Goal: Task Accomplishment & Management: Manage account settings

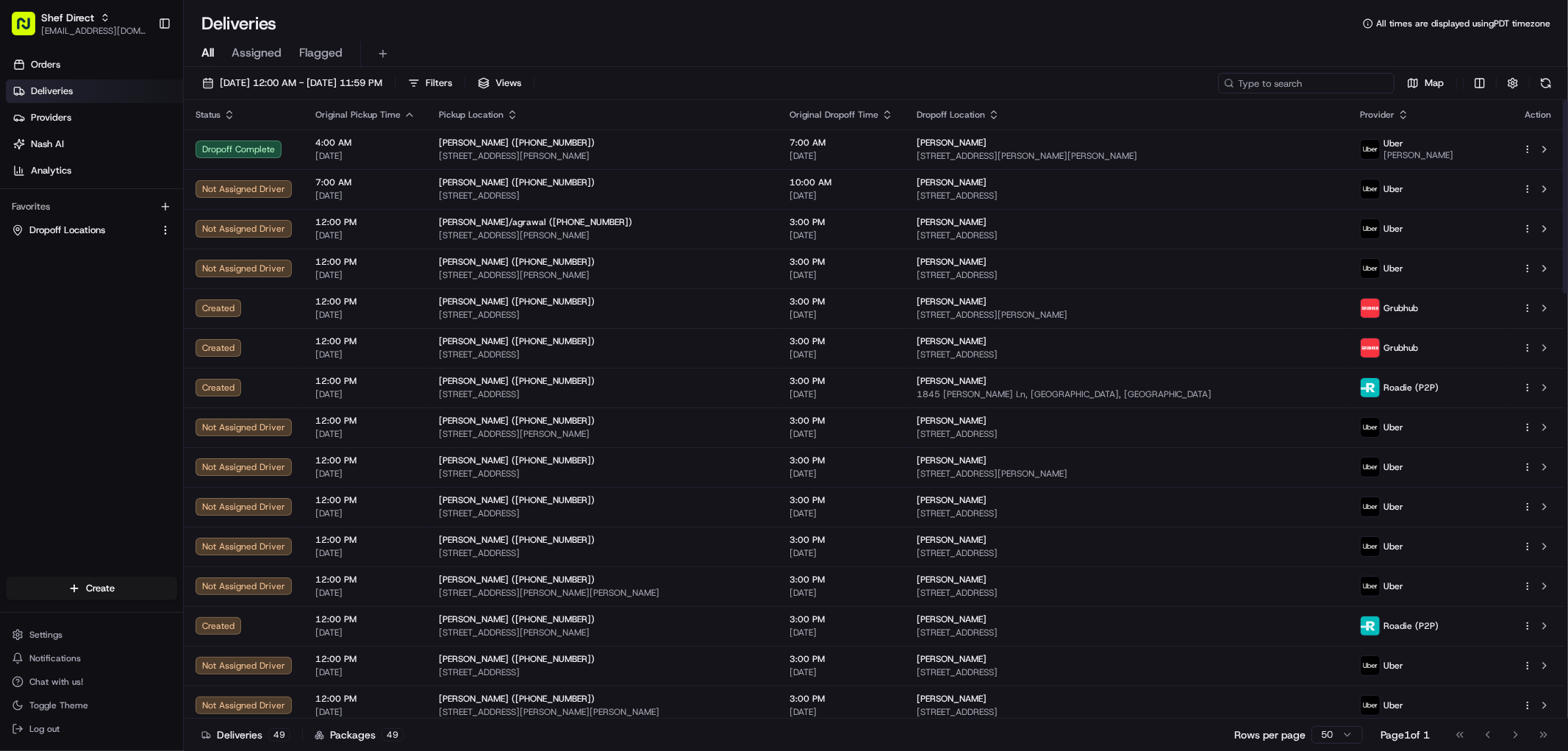
click at [1310, 77] on input at bounding box center [1306, 83] width 176 height 20
paste input "w8FbeXbggp7"
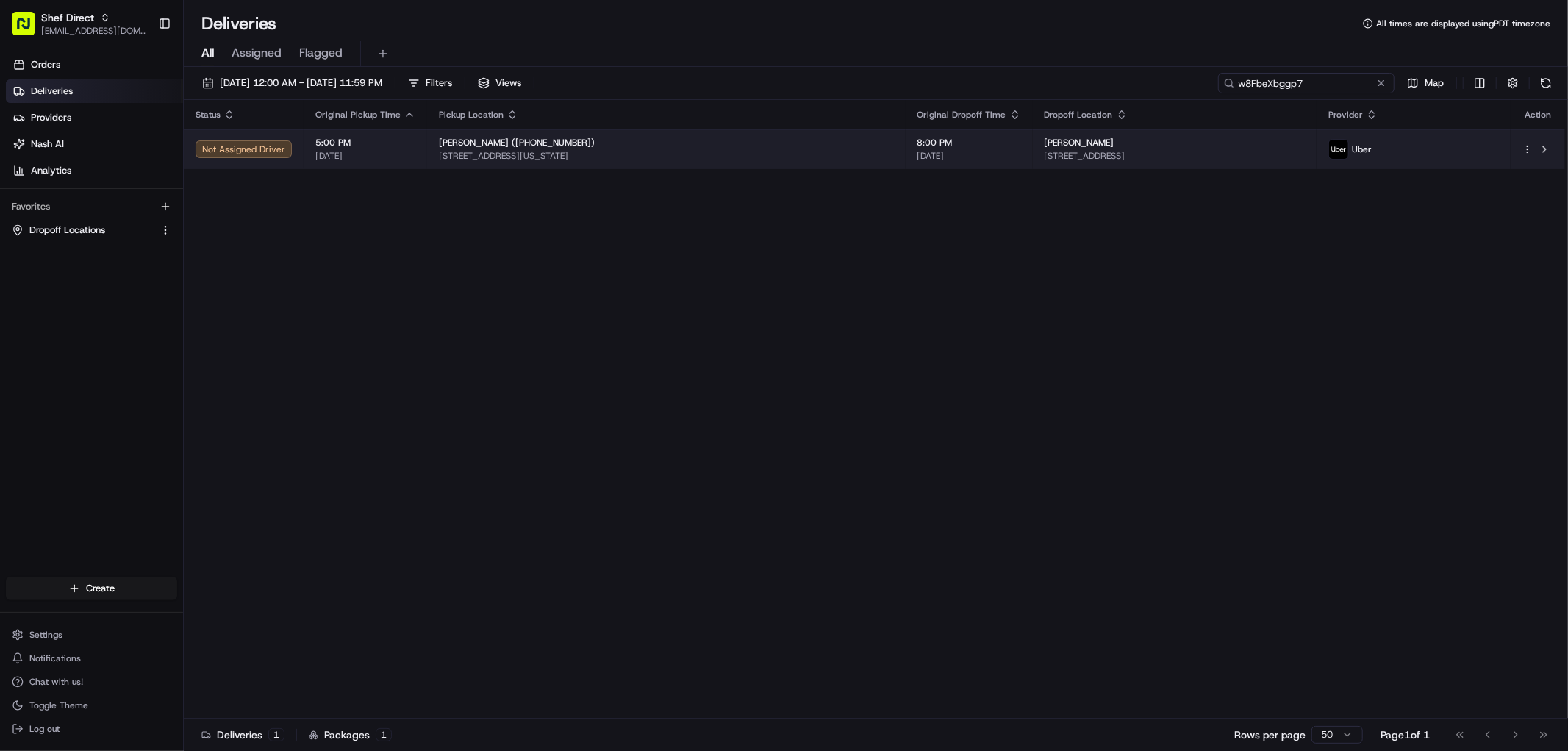
type input "w8FbeXbggp7"
click at [398, 145] on span "5:00 PM" at bounding box center [365, 143] width 100 height 12
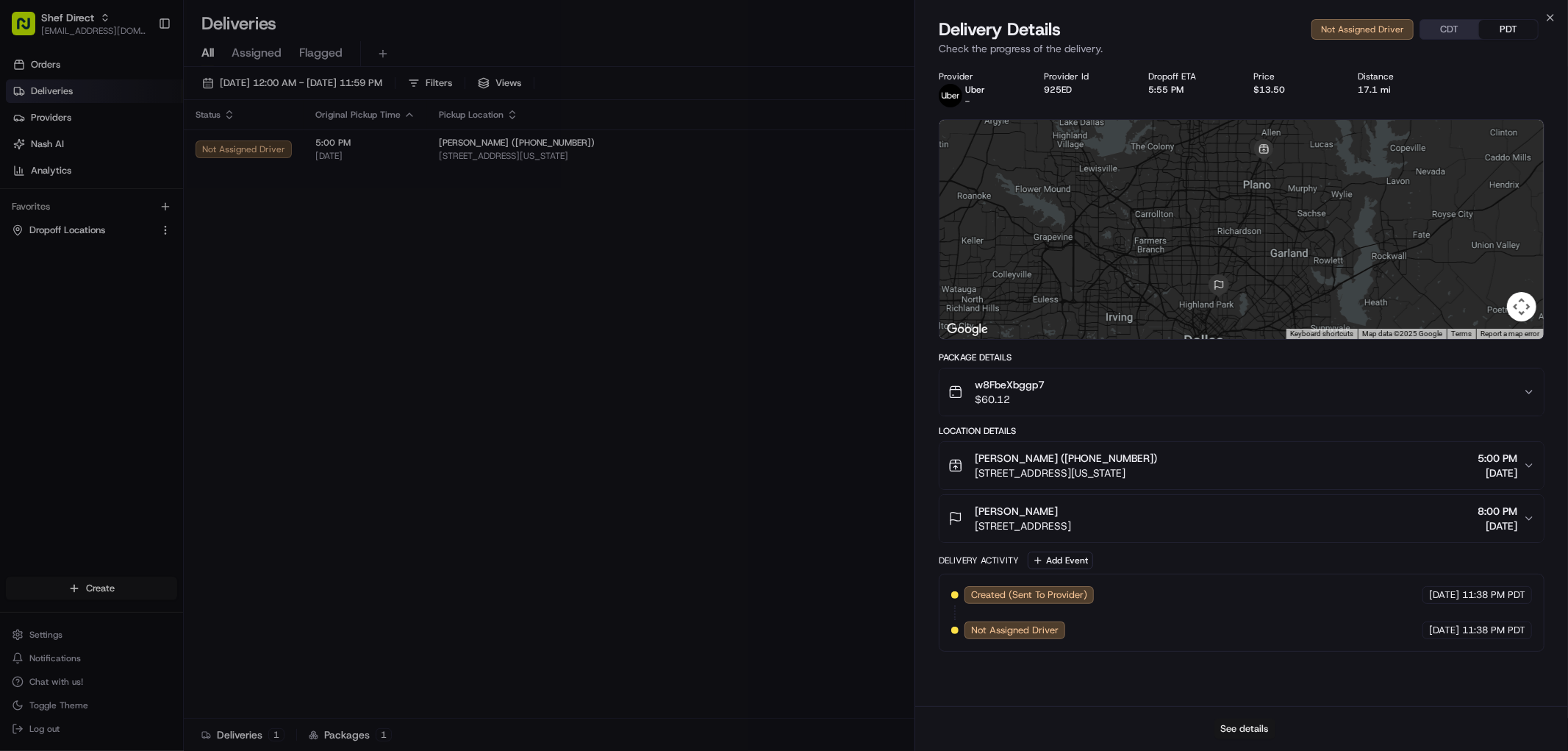
click at [1255, 738] on button "See details" at bounding box center [1244, 729] width 61 height 20
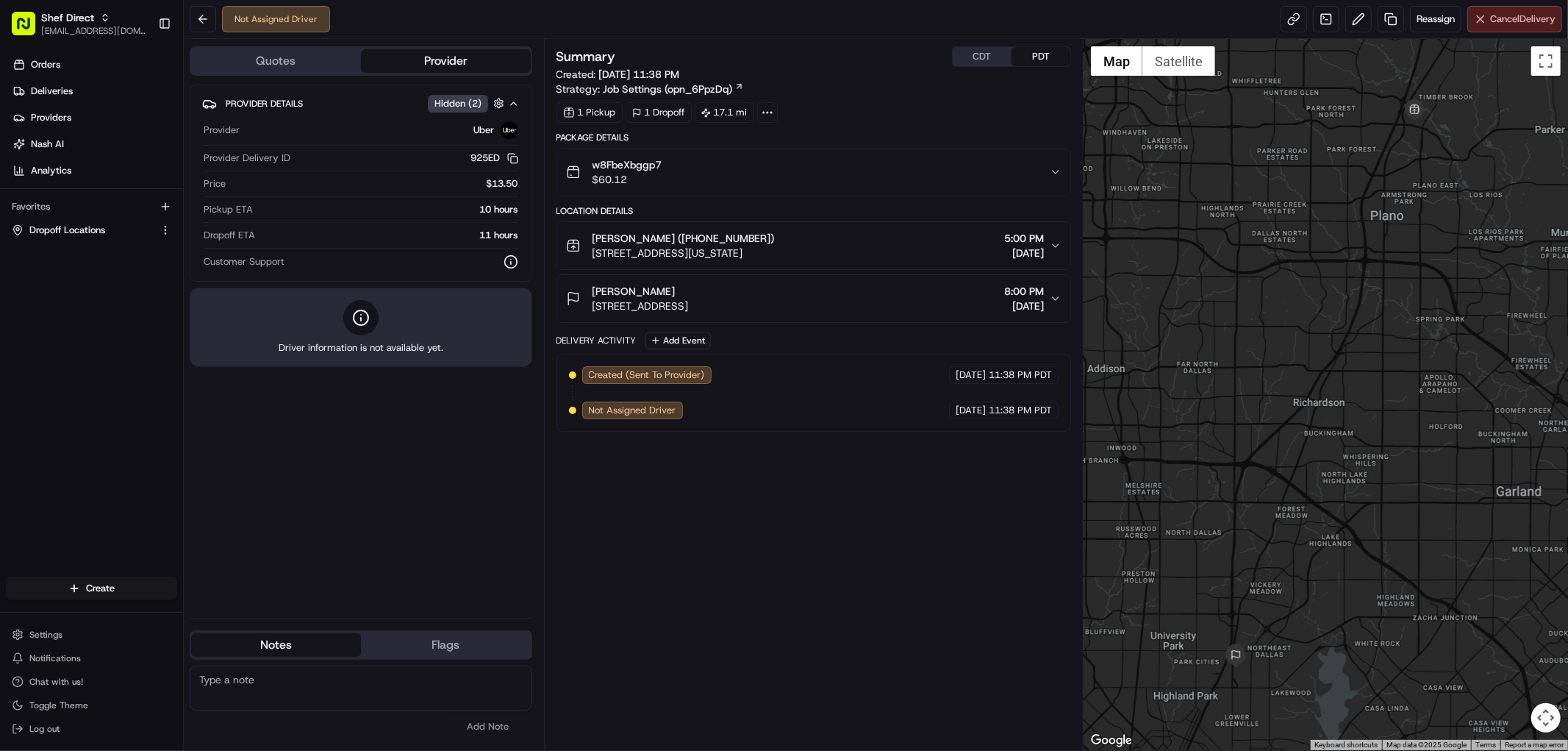
click at [1529, 13] on span "Cancel Delivery" at bounding box center [1522, 19] width 65 height 13
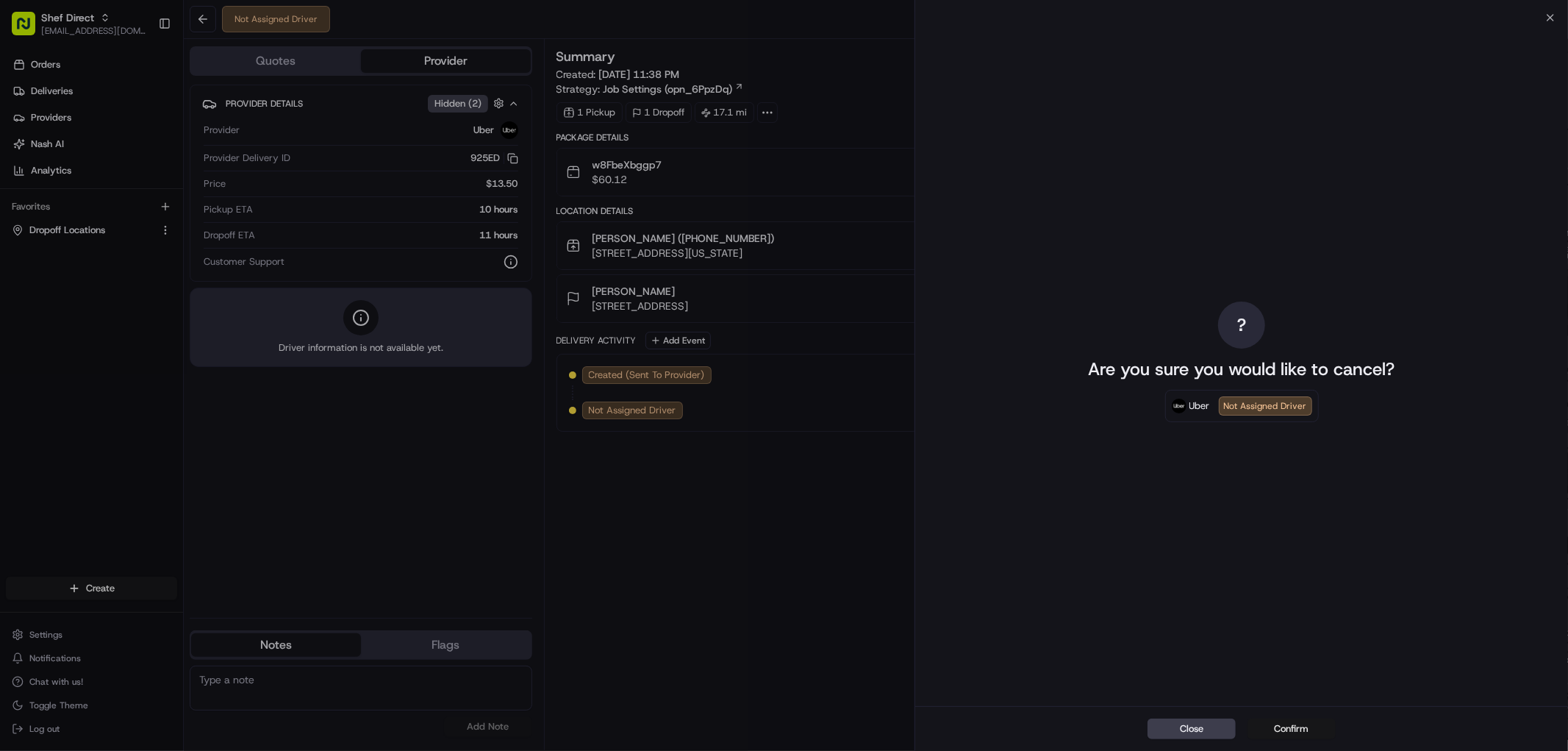
click at [1291, 724] on button "Confirm" at bounding box center [1292, 729] width 88 height 20
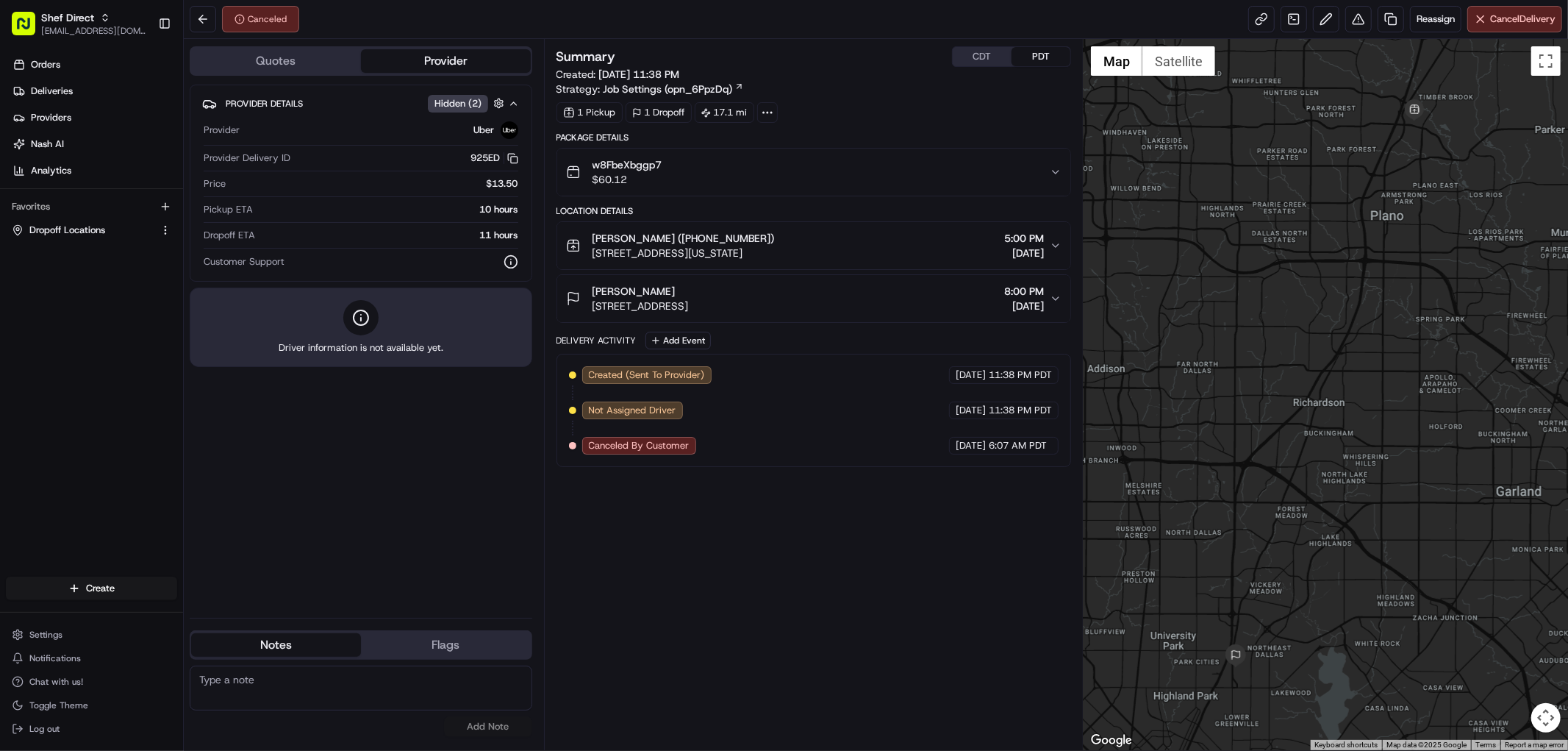
click at [803, 594] on div "Summary CDT PDT Created: 08/19/2025 11:38 PM Strategy: Job Settings (opn_6PpzDq…" at bounding box center [813, 395] width 514 height 697
